Goal: Task Accomplishment & Management: Manage account settings

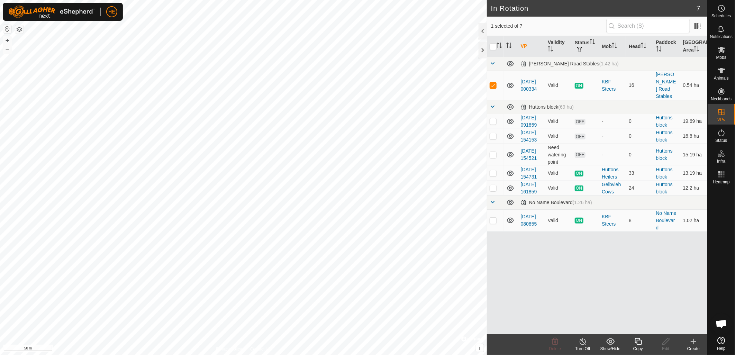
scroll to position [328, 0]
checkbox input "false"
checkbox input "true"
click at [719, 55] on span "Mobs" at bounding box center [721, 57] width 10 height 4
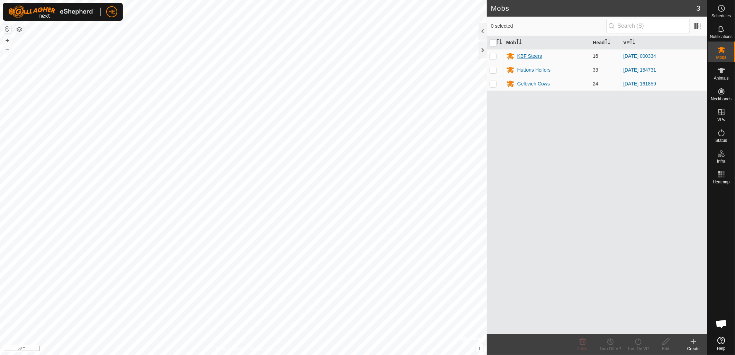
click at [531, 56] on div "KBF Steers" at bounding box center [529, 56] width 25 height 7
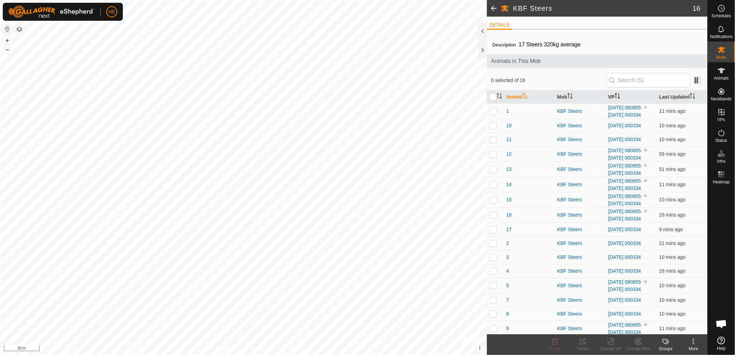
click at [610, 96] on th "VP" at bounding box center [630, 96] width 51 height 13
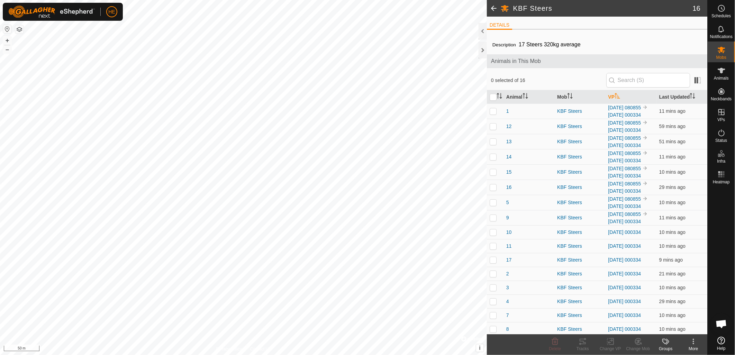
click at [610, 96] on th "VP" at bounding box center [630, 96] width 51 height 13
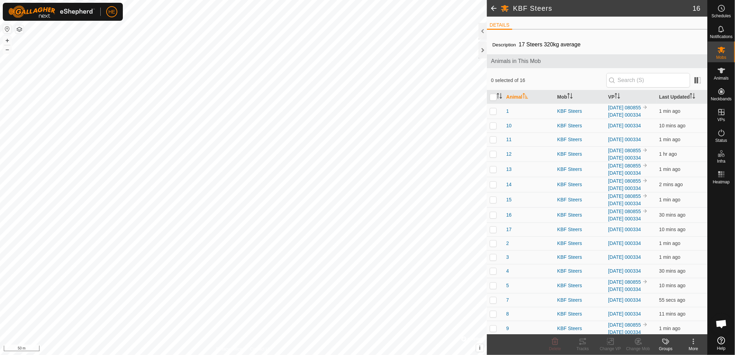
scroll to position [328, 0]
click at [612, 97] on th "VP" at bounding box center [630, 96] width 51 height 13
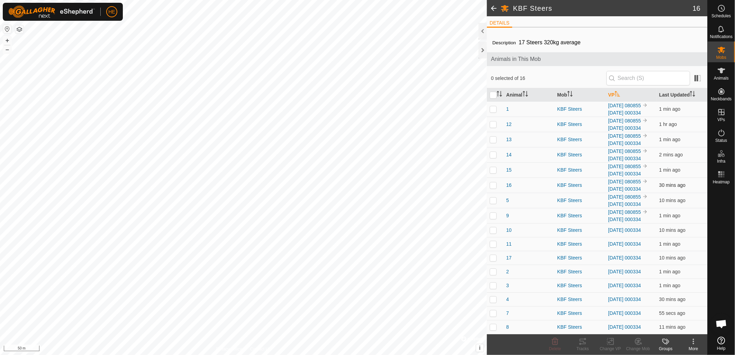
scroll to position [62, 0]
click at [612, 88] on th "VP" at bounding box center [630, 94] width 51 height 13
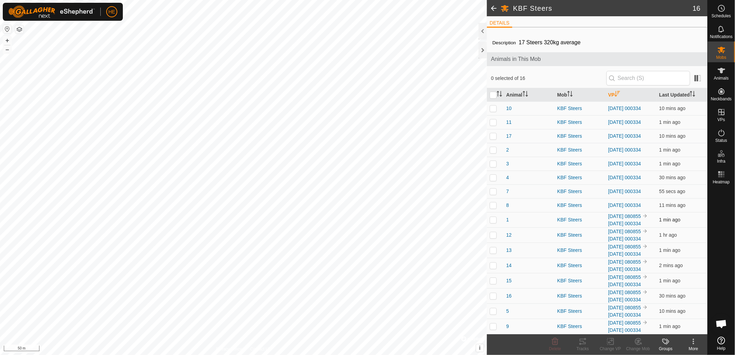
scroll to position [23, 0]
